Goal: Task Accomplishment & Management: Manage account settings

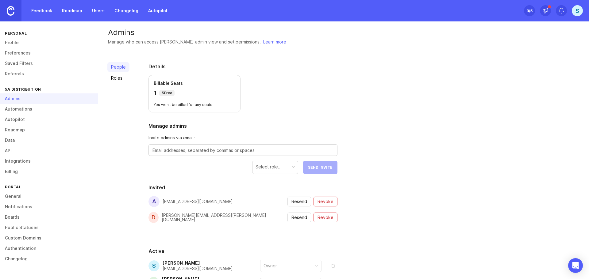
click at [212, 84] on p "Billable Seats" at bounding box center [195, 83] width 82 height 6
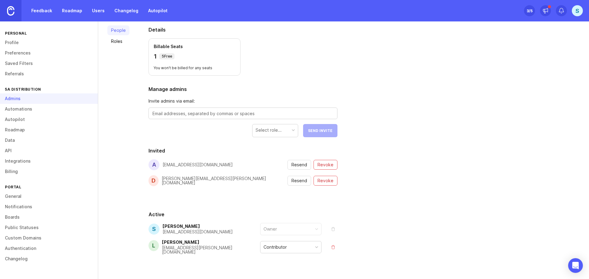
scroll to position [37, 0]
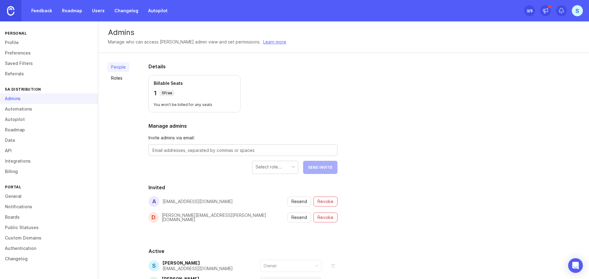
drag, startPoint x: 0, startPoint y: 0, endPoint x: 34, endPoint y: 65, distance: 73.1
click at [34, 65] on link "Saved Filters" at bounding box center [49, 63] width 98 height 10
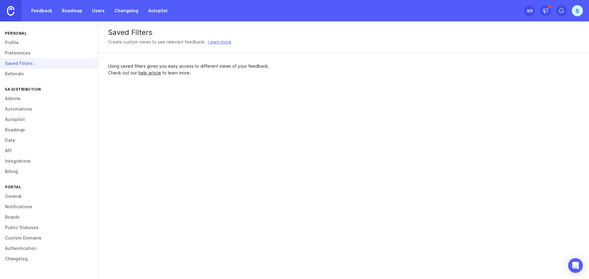
click at [17, 141] on link "Data" at bounding box center [49, 140] width 98 height 10
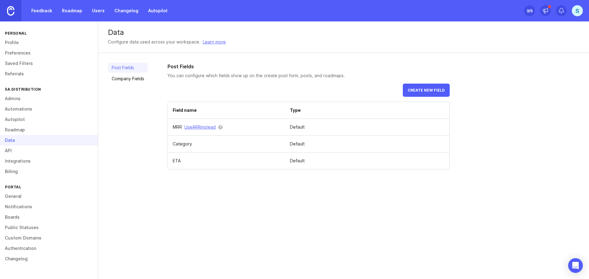
click at [417, 90] on span "Create new field" at bounding box center [426, 90] width 37 height 5
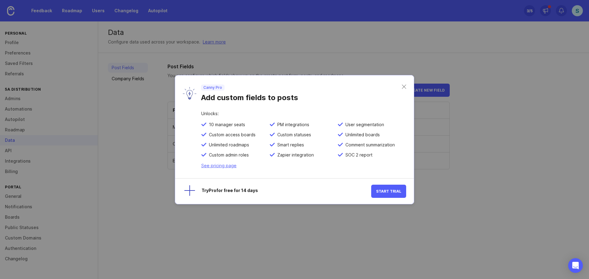
click at [222, 169] on div "Unlocks: 10 manager seats PM integrations User segmentation Custom access board…" at bounding box center [294, 145] width 239 height 67
click at [217, 167] on link "See pricing page" at bounding box center [218, 165] width 35 height 5
